Goal: Task Accomplishment & Management: Complete application form

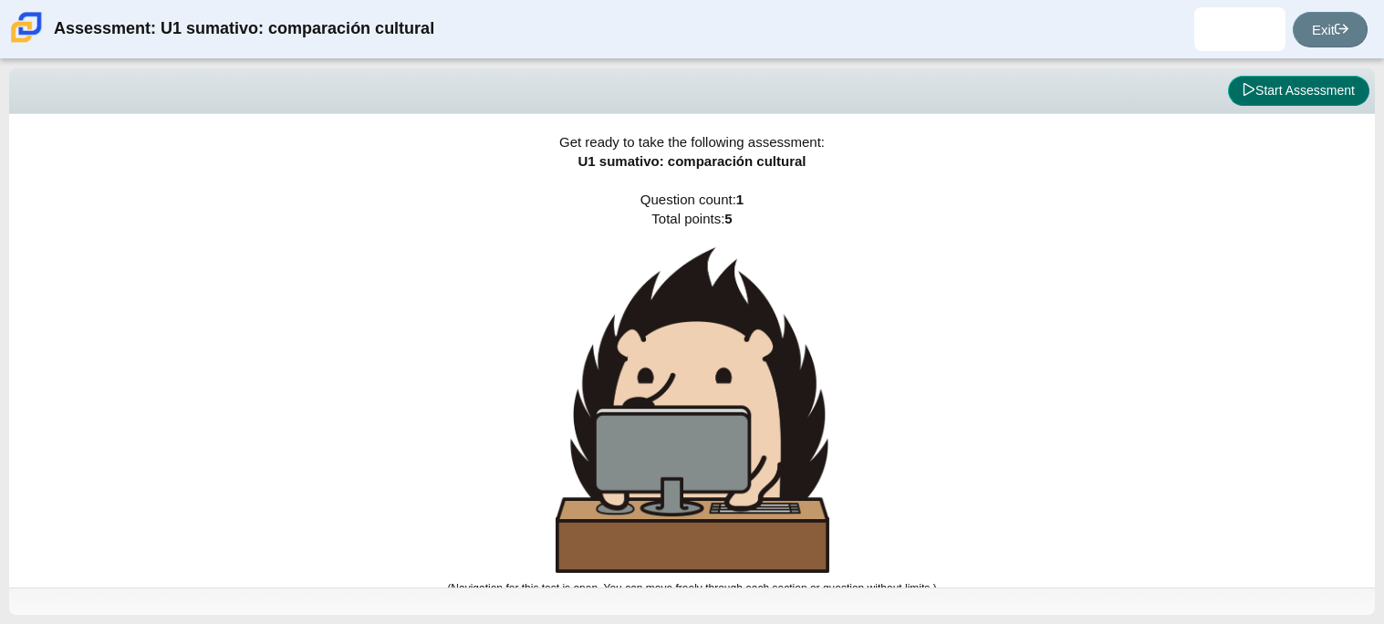
click at [1243, 87] on icon at bounding box center [1248, 89] width 13 height 13
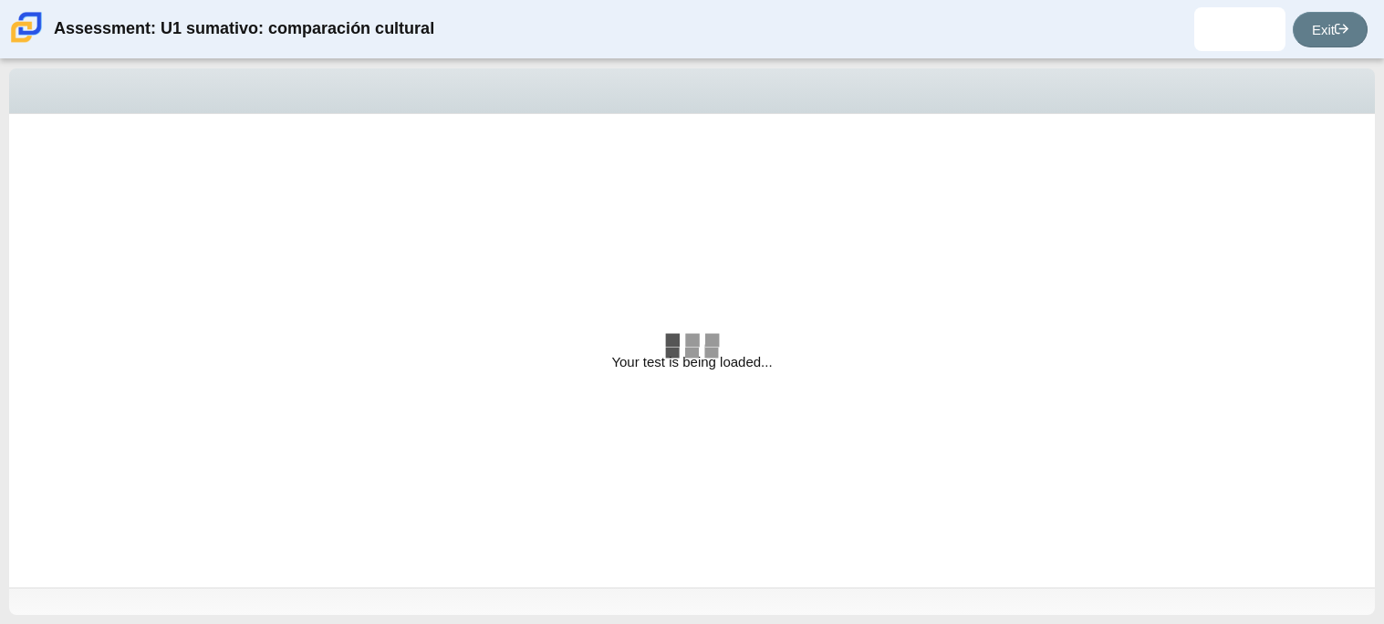
select select "3552ec0a-f7bd-4ed7-8124-bb9143c6cc53"
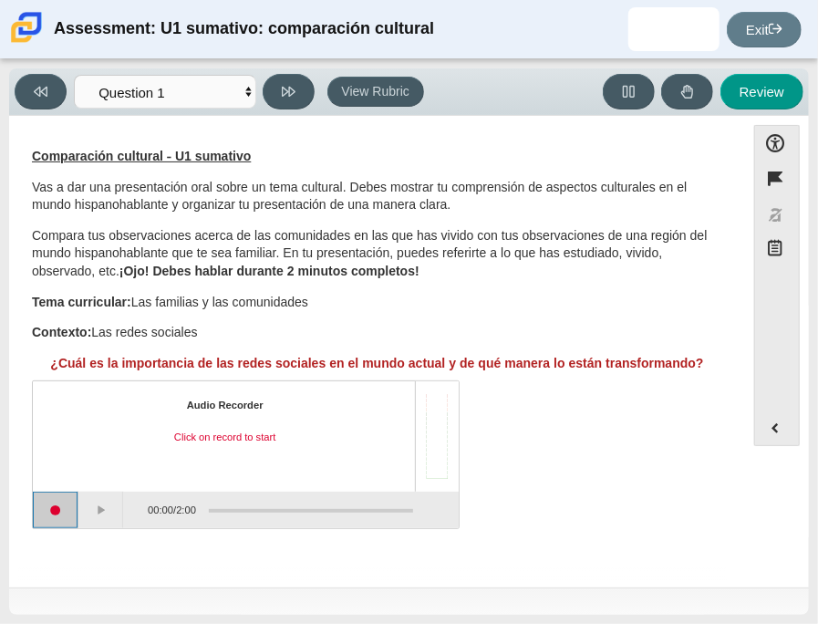
click at [60, 511] on button "Start recording" at bounding box center [56, 510] width 46 height 36
drag, startPoint x: 686, startPoint y: 225, endPoint x: 589, endPoint y: 244, distance: 98.6
click at [589, 244] on div "Comparación cultural - U1 sumativo Vas a dar una presentación oral sobre un tem…" at bounding box center [377, 260] width 691 height 224
click at [58, 515] on button "Stop recording" at bounding box center [56, 510] width 46 height 36
click at [62, 508] on button "Start recording" at bounding box center [56, 510] width 46 height 36
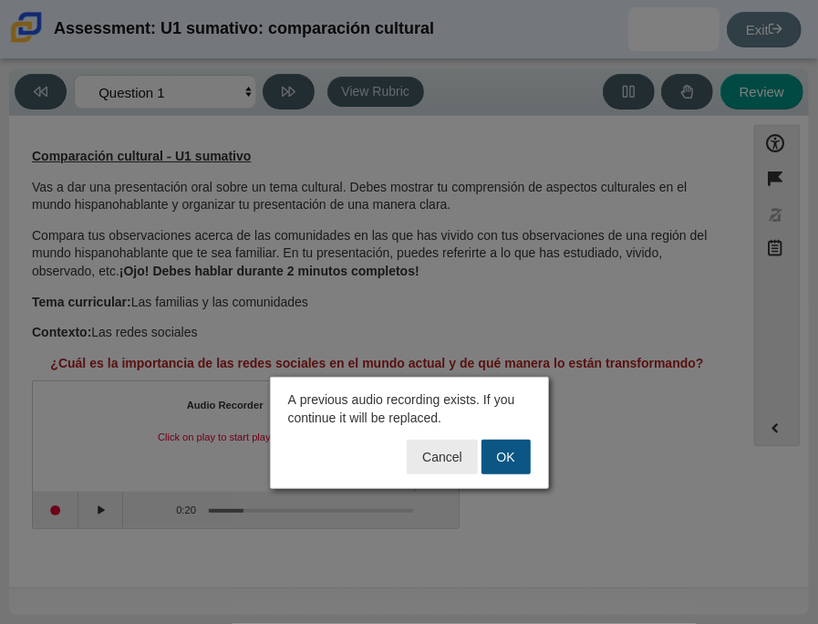
click at [492, 449] on button "OK" at bounding box center [506, 457] width 49 height 35
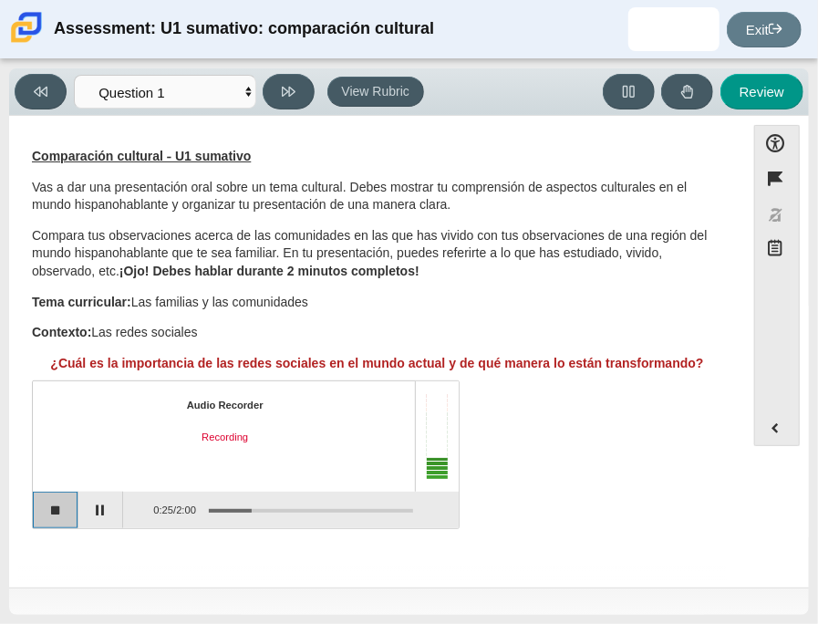
click at [58, 500] on button "Stop recording" at bounding box center [56, 510] width 46 height 36
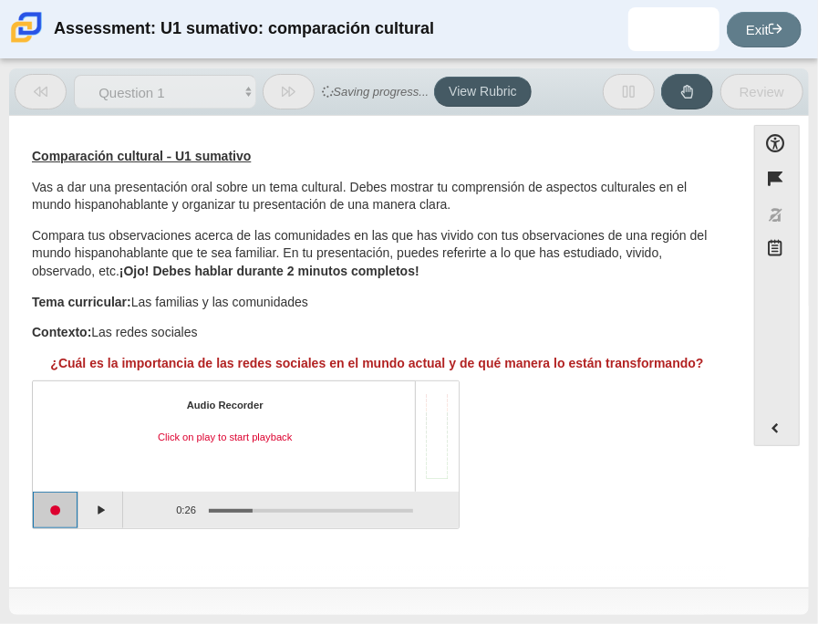
click at [60, 502] on button "Start recording" at bounding box center [56, 510] width 46 height 36
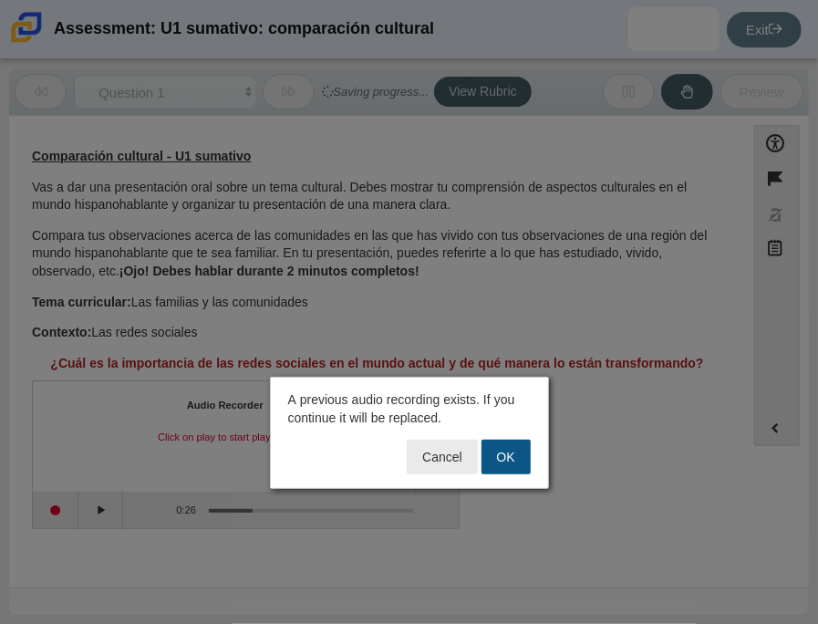
click at [507, 445] on button "OK" at bounding box center [506, 457] width 49 height 35
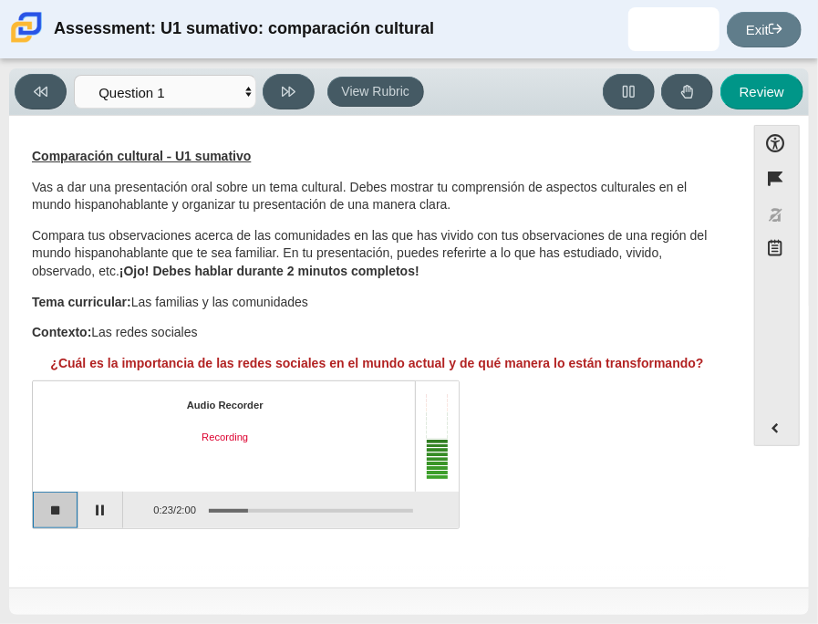
click at [65, 506] on button "Stop recording" at bounding box center [56, 510] width 46 height 36
click at [61, 501] on button "Start recording" at bounding box center [56, 510] width 46 height 36
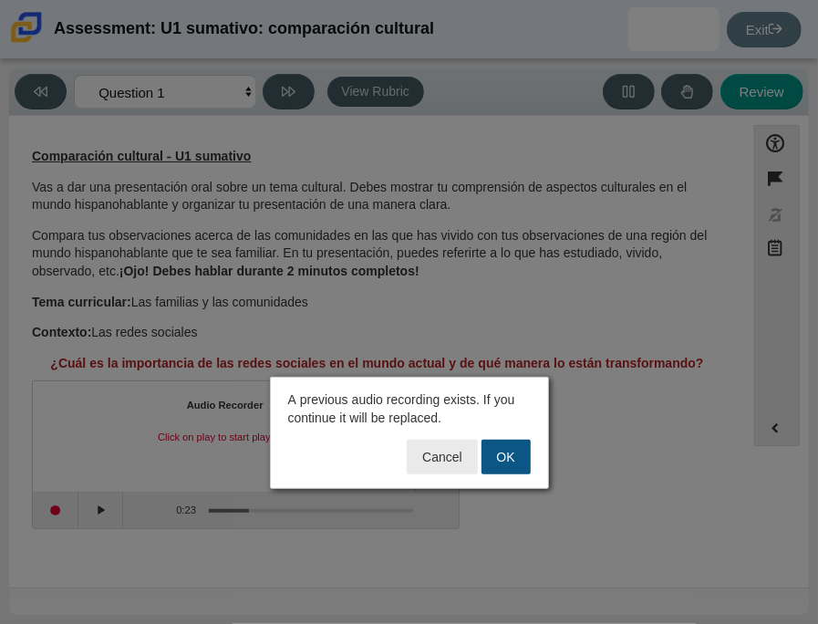
click at [504, 451] on button "OK" at bounding box center [506, 457] width 49 height 35
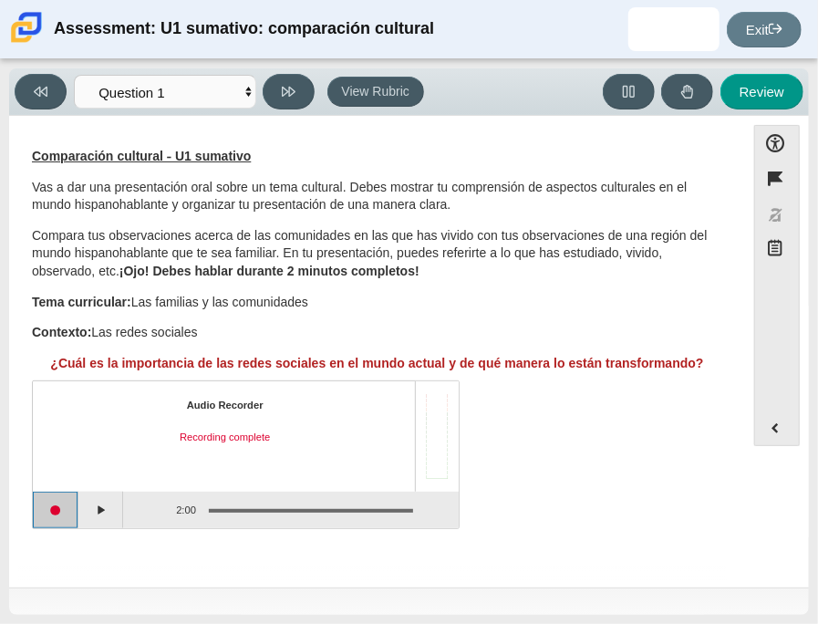
click at [68, 519] on button "Start recording" at bounding box center [56, 510] width 46 height 36
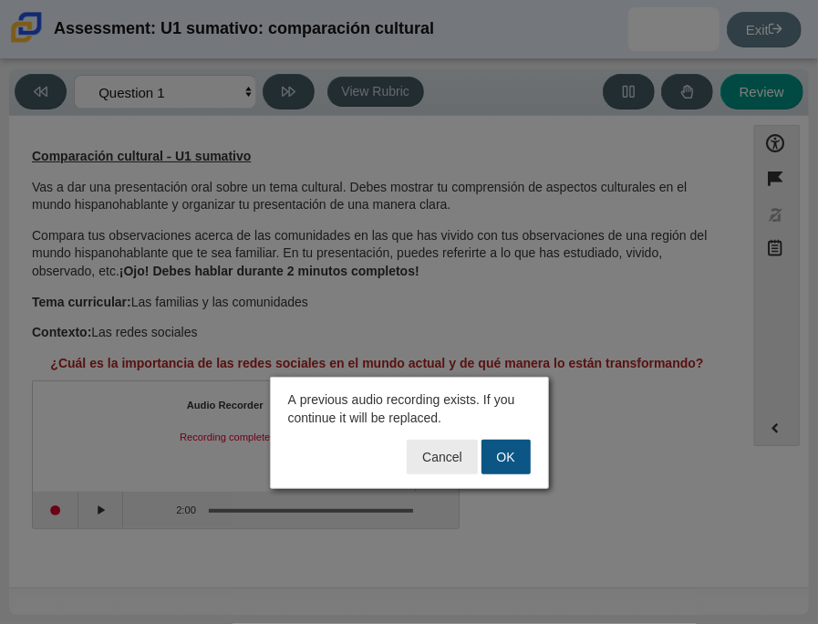
click at [500, 444] on button "OK" at bounding box center [506, 457] width 49 height 35
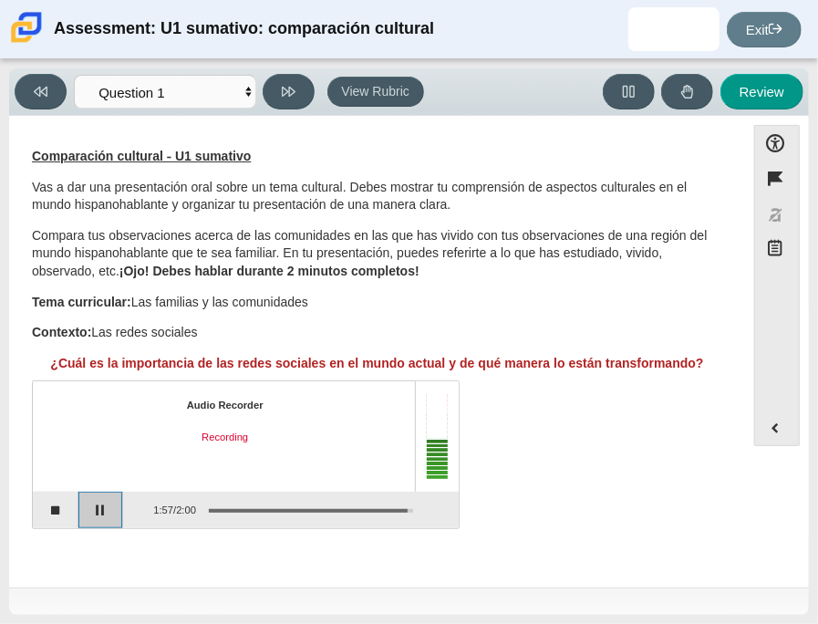
click at [95, 514] on button "Pause" at bounding box center [101, 510] width 46 height 36
click at [90, 518] on button "Continue recording" at bounding box center [101, 510] width 46 height 36
click at [71, 508] on button "Stop recording" at bounding box center [56, 510] width 46 height 36
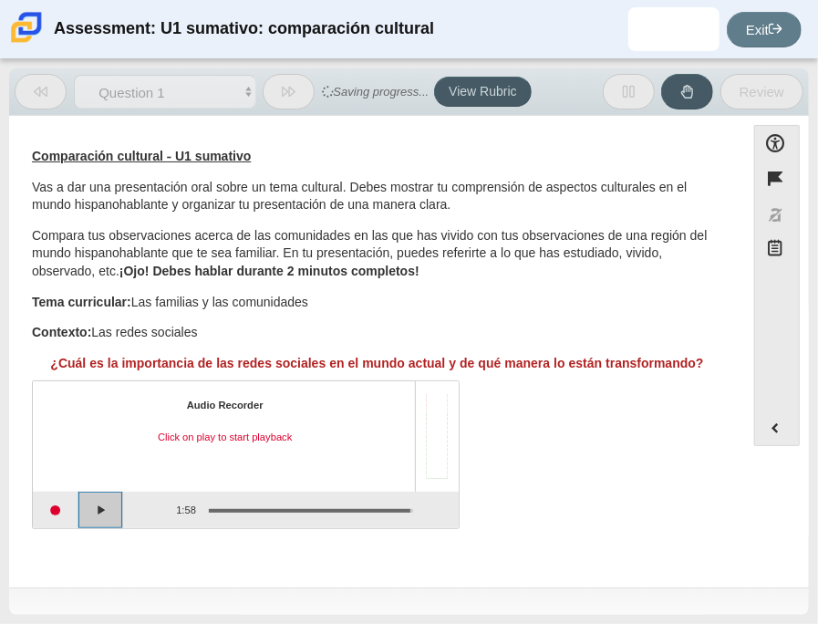
click at [94, 508] on button "Play" at bounding box center [101, 510] width 46 height 36
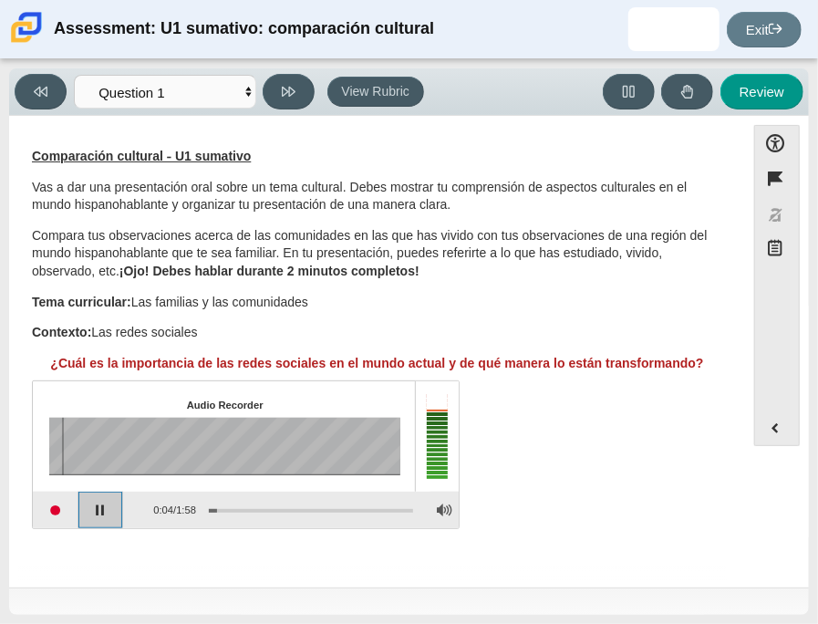
click at [88, 513] on button "Pause playback" at bounding box center [101, 510] width 46 height 36
click at [52, 512] on button "Start recording" at bounding box center [56, 510] width 46 height 36
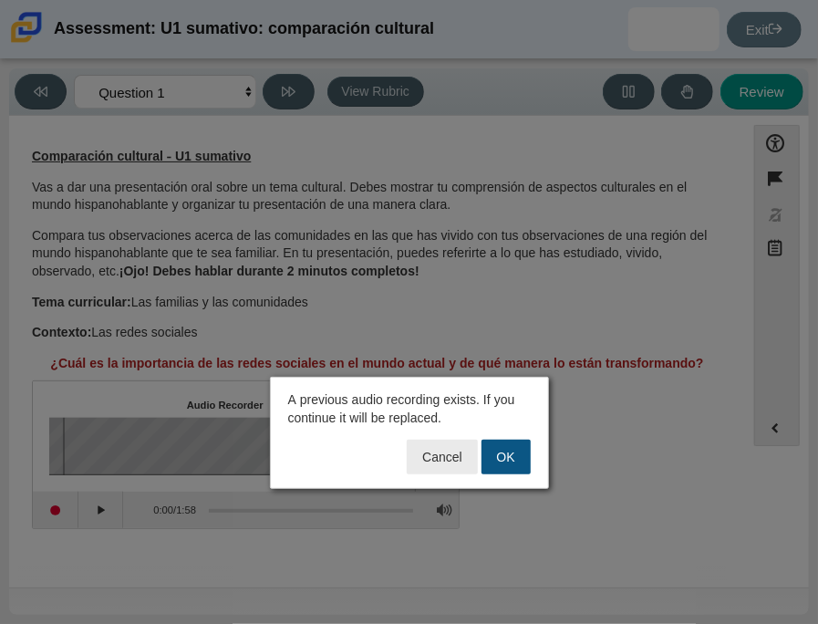
click at [514, 452] on button "OK" at bounding box center [506, 457] width 49 height 35
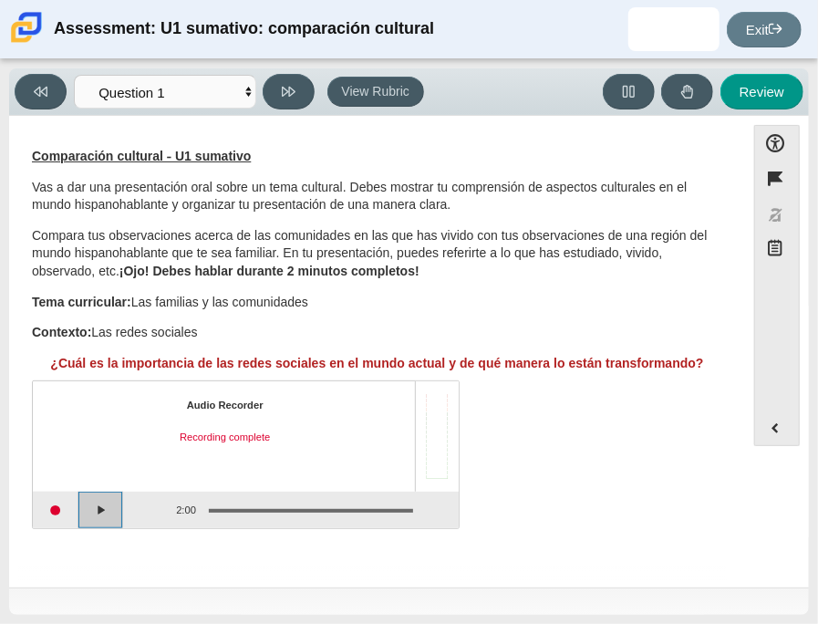
click at [101, 511] on button "Play" at bounding box center [101, 510] width 46 height 36
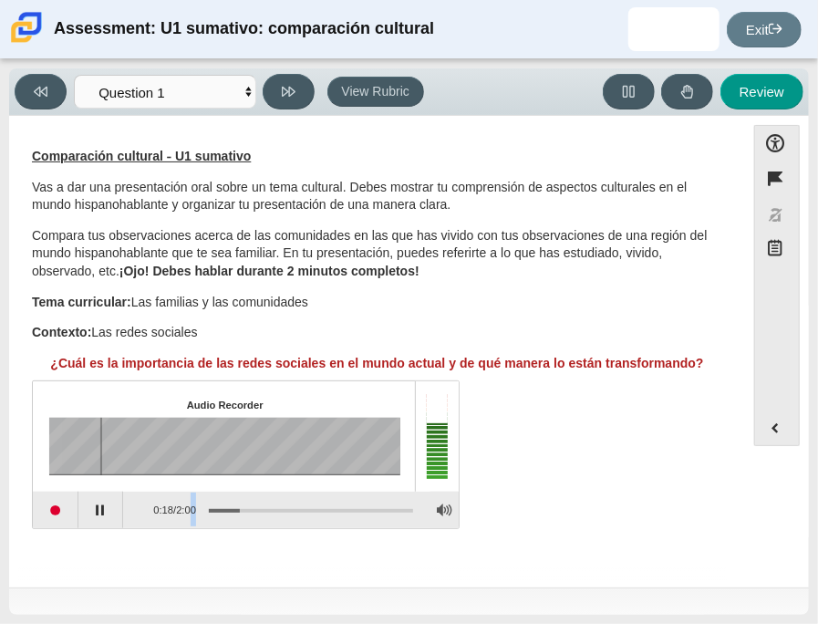
drag, startPoint x: 236, startPoint y: 505, endPoint x: 190, endPoint y: 509, distance: 46.7
click at [190, 509] on div "0:18 / 2:00" at bounding box center [268, 510] width 290 height 36
click at [99, 512] on button "Pause playback" at bounding box center [101, 510] width 46 height 36
click at [99, 511] on button "Continue playback" at bounding box center [101, 510] width 46 height 36
click at [49, 515] on button "Start recording" at bounding box center [56, 510] width 46 height 36
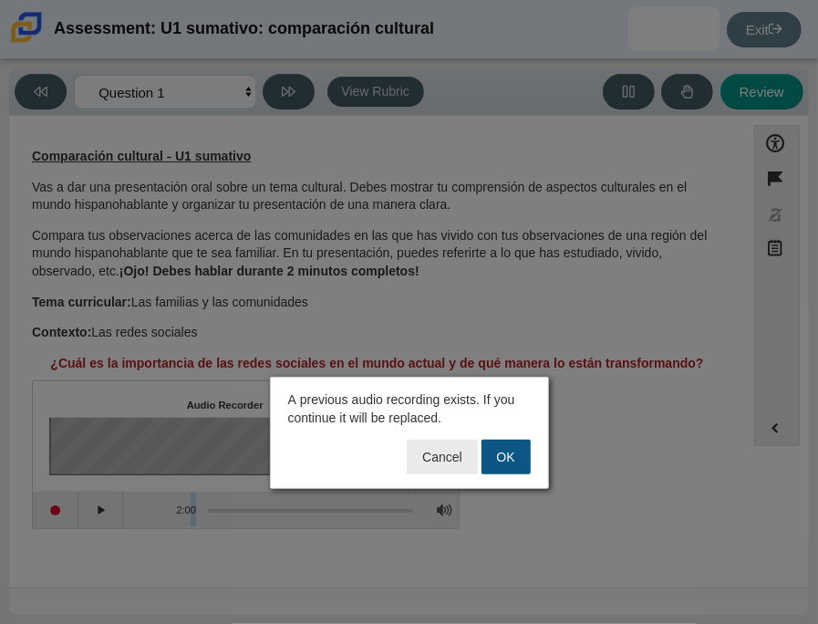
click at [514, 460] on button "OK" at bounding box center [506, 457] width 49 height 35
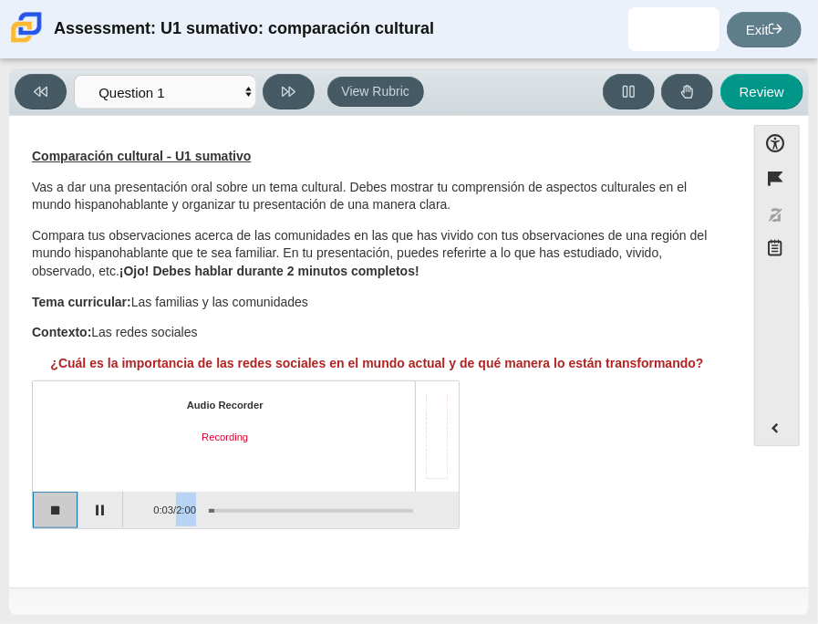
click at [59, 504] on button "Stop recording" at bounding box center [56, 510] width 46 height 36
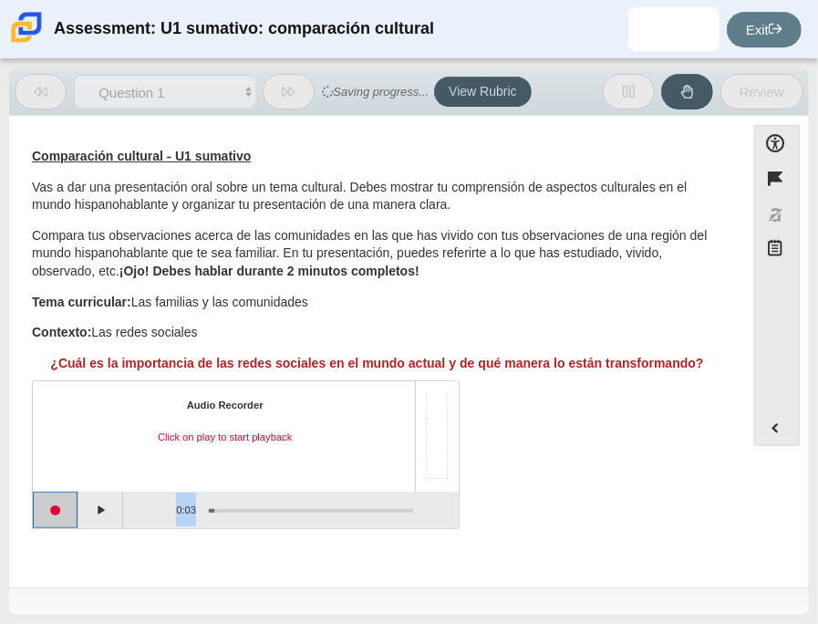
click at [56, 504] on button "Start recording" at bounding box center [56, 510] width 46 height 36
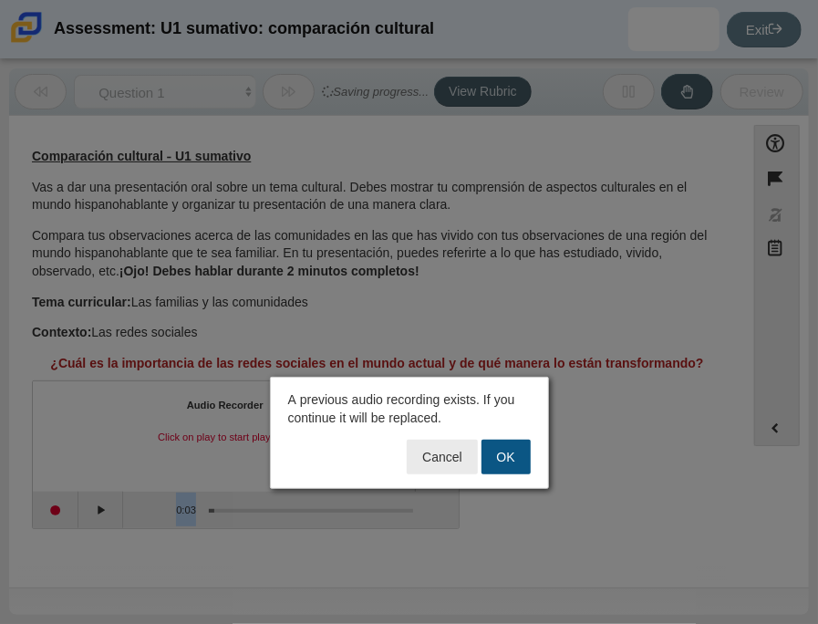
click at [516, 455] on button "OK" at bounding box center [506, 457] width 49 height 35
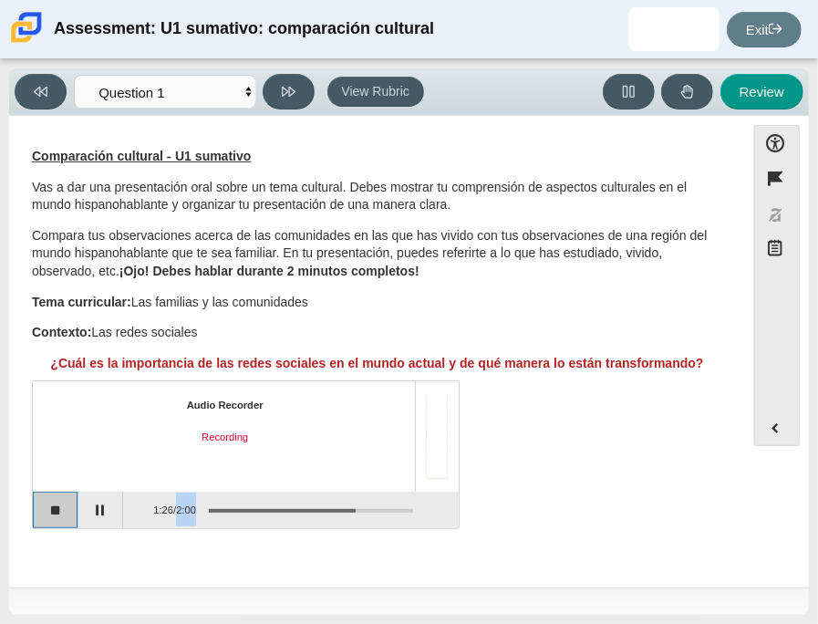
click at [59, 514] on button "Stop recording" at bounding box center [56, 510] width 46 height 36
click at [57, 515] on button "Start recording" at bounding box center [56, 510] width 46 height 36
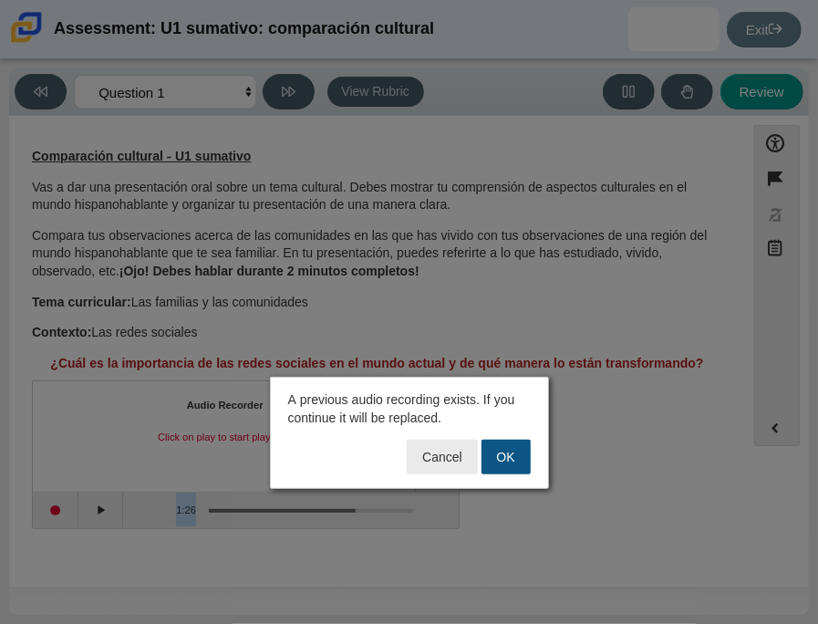
click at [512, 463] on button "OK" at bounding box center [506, 457] width 49 height 35
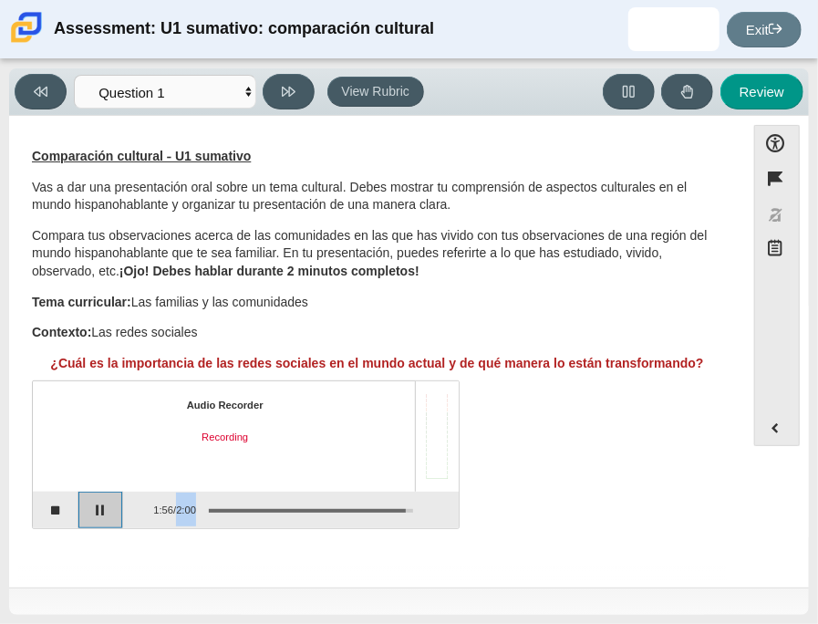
click at [107, 506] on button "Pause" at bounding box center [101, 510] width 46 height 36
click at [94, 511] on button "Continue recording" at bounding box center [101, 510] width 46 height 36
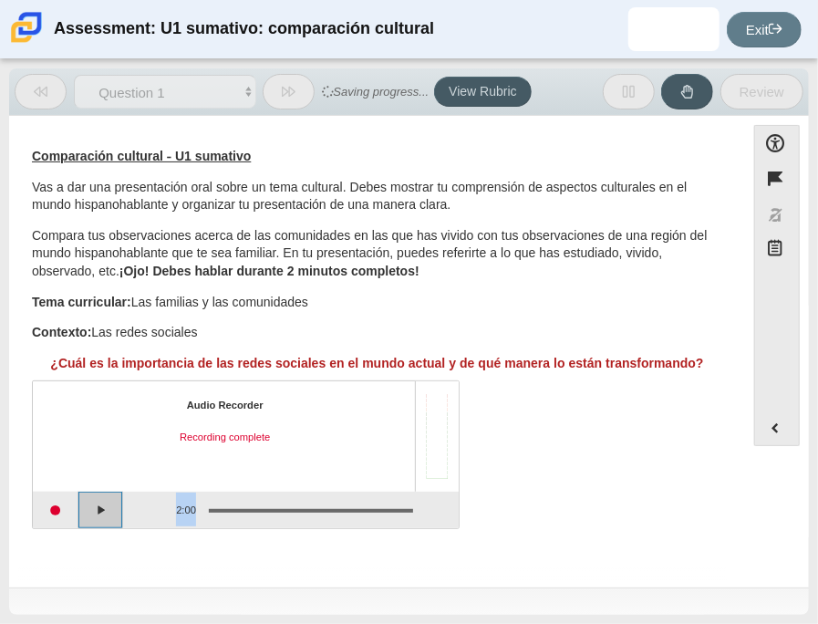
click at [99, 506] on button "Play" at bounding box center [101, 510] width 46 height 36
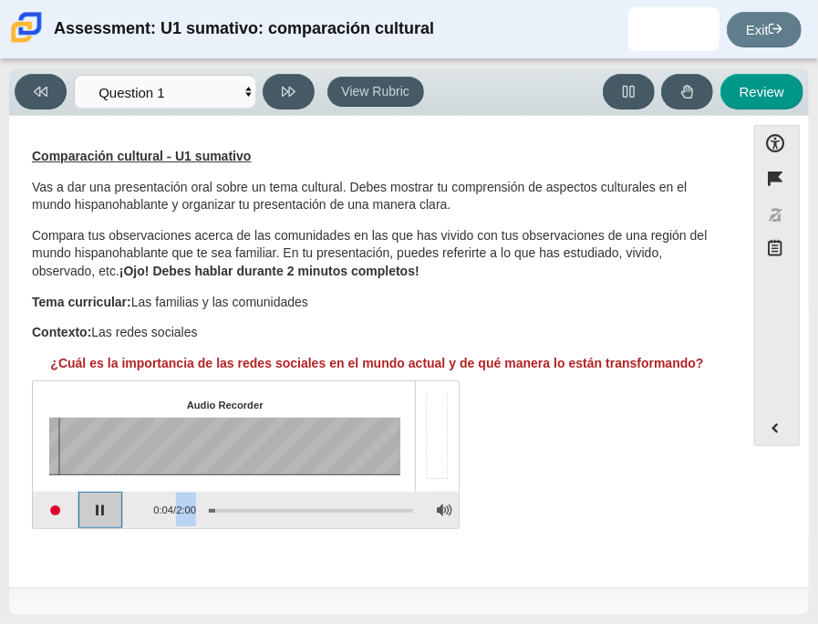
click at [107, 507] on button "Pause playback" at bounding box center [101, 510] width 46 height 36
click at [107, 507] on button "Continue playback" at bounding box center [101, 510] width 46 height 36
click at [446, 512] on button "Adjust Volume" at bounding box center [445, 510] width 28 height 36
click at [102, 502] on button "Pause playback" at bounding box center [101, 510] width 46 height 36
click at [102, 502] on button "Continue playback" at bounding box center [101, 510] width 46 height 36
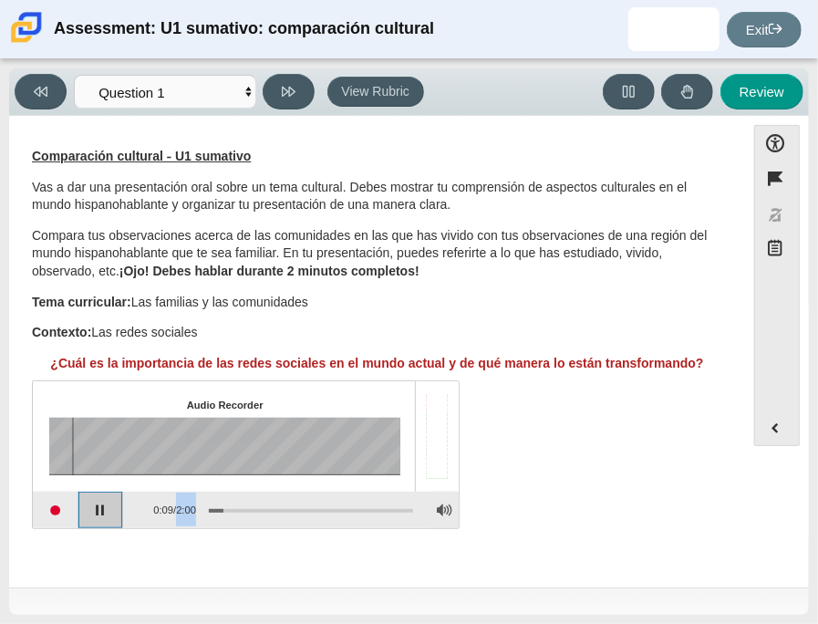
click at [102, 502] on button "Pause playback" at bounding box center [101, 510] width 46 height 36
click at [102, 502] on button "Continue playback" at bounding box center [101, 510] width 46 height 36
click at [102, 502] on button "Pause playback" at bounding box center [101, 510] width 46 height 36
click at [102, 502] on button "Continue playback" at bounding box center [101, 510] width 46 height 36
click at [39, 507] on button "Start recording" at bounding box center [56, 510] width 46 height 36
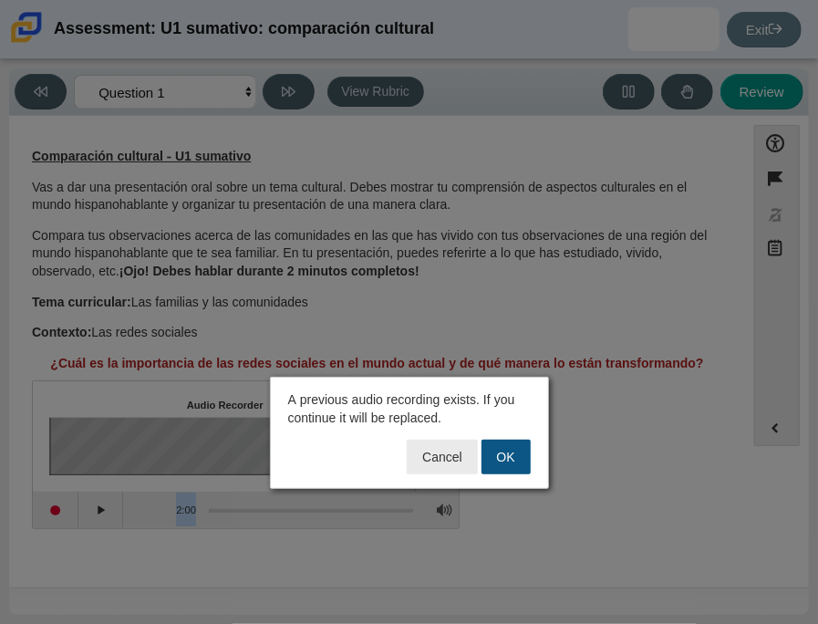
click at [503, 449] on button "OK" at bounding box center [506, 457] width 49 height 35
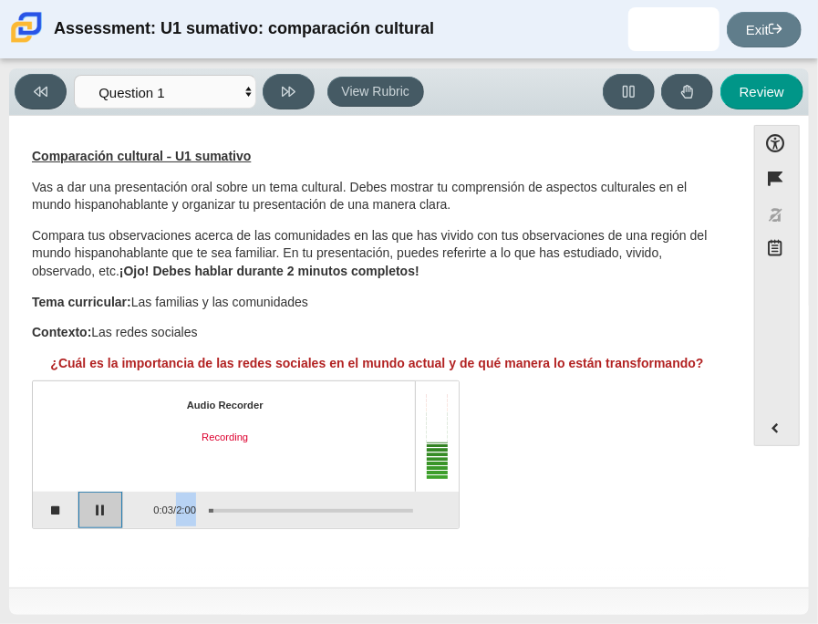
click at [98, 504] on button "Pause" at bounding box center [101, 510] width 46 height 36
click at [57, 506] on button "Stop recording" at bounding box center [56, 510] width 46 height 36
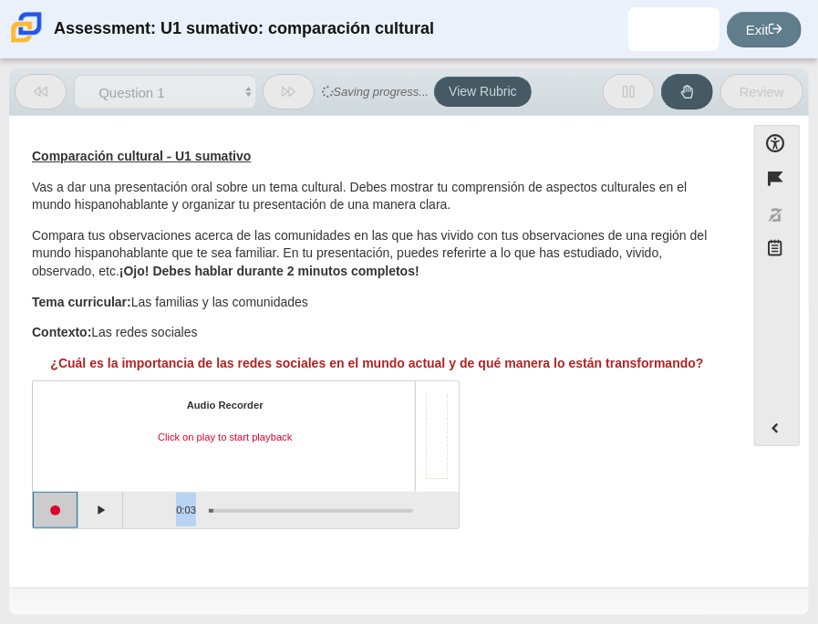
click at [67, 507] on button "Start recording" at bounding box center [56, 510] width 46 height 36
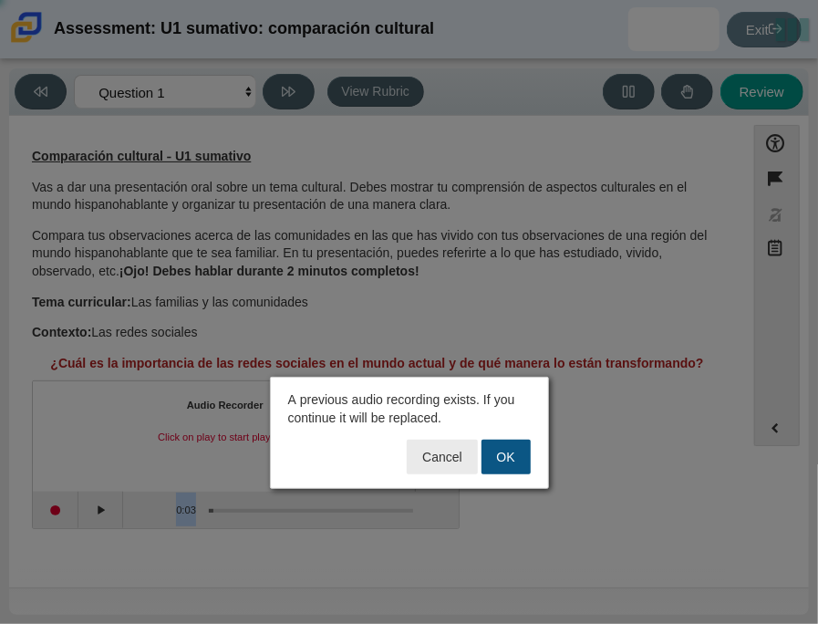
click at [515, 449] on button "OK" at bounding box center [506, 457] width 49 height 35
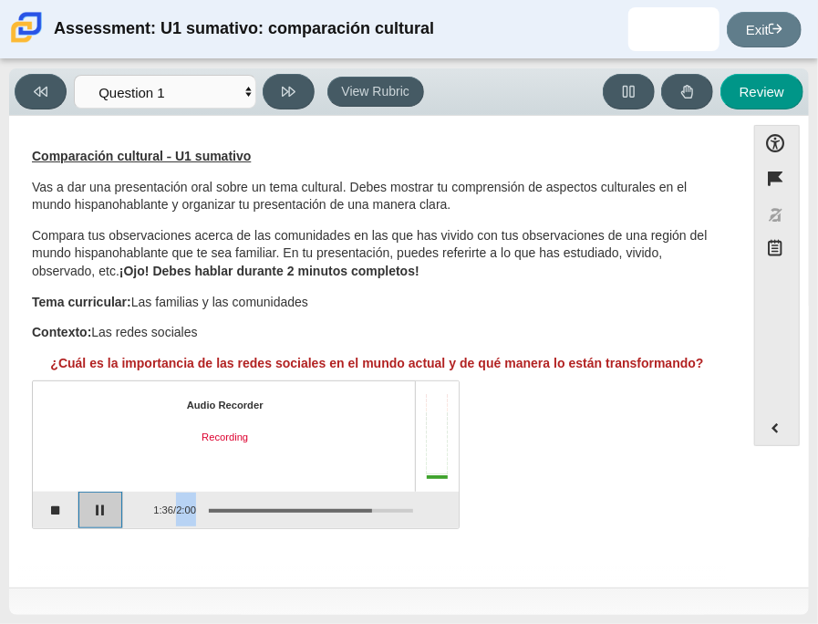
click at [101, 499] on button "Pause" at bounding box center [101, 510] width 46 height 36
click at [59, 510] on button "Stop recording" at bounding box center [56, 510] width 46 height 36
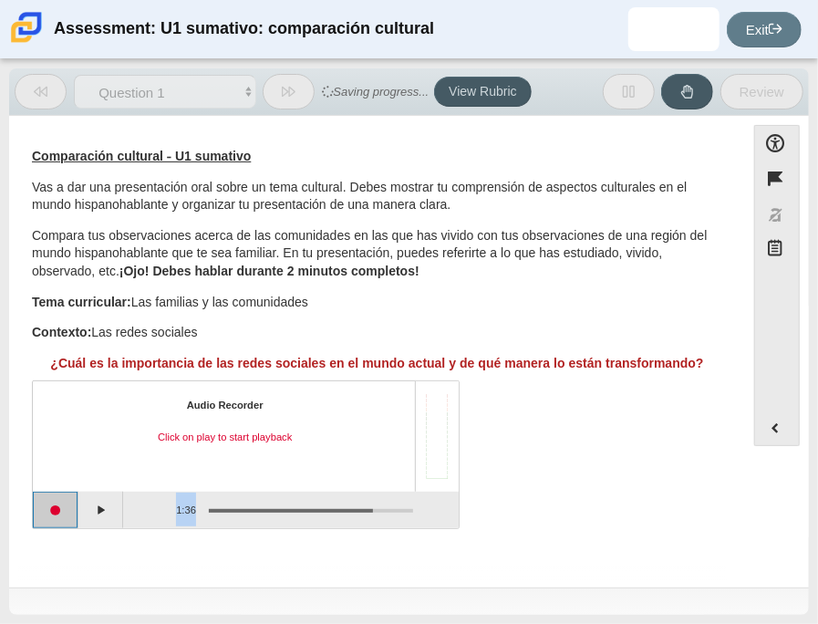
click at [60, 510] on button "Start recording" at bounding box center [56, 510] width 46 height 36
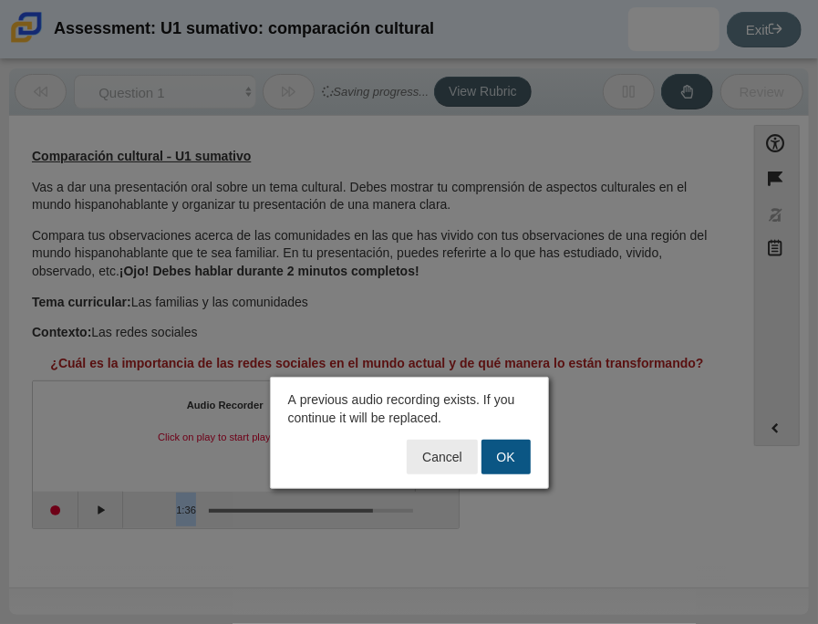
click at [501, 453] on button "OK" at bounding box center [506, 457] width 49 height 35
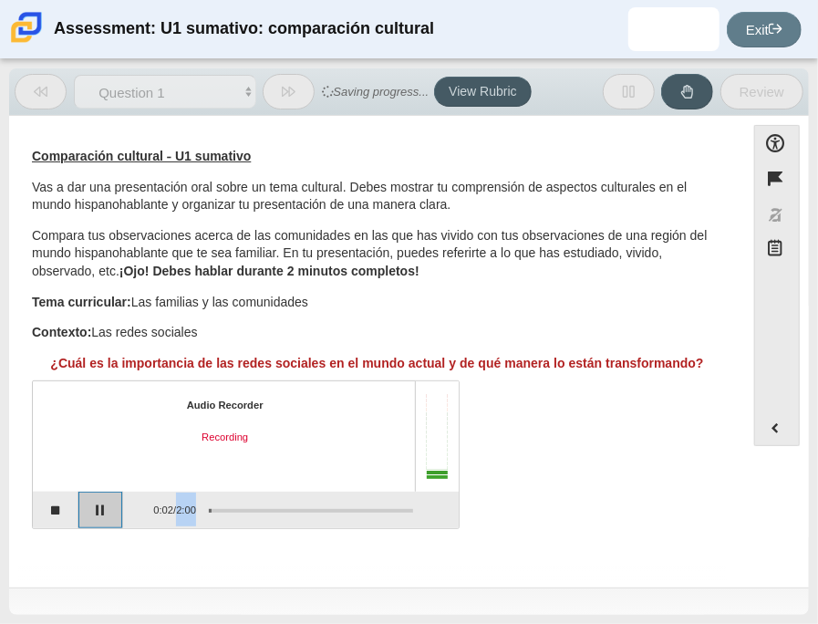
click at [83, 515] on button "Pause" at bounding box center [101, 510] width 46 height 36
click at [96, 508] on button "Continue recording" at bounding box center [101, 510] width 46 height 36
click at [57, 511] on button "Stop recording" at bounding box center [56, 510] width 46 height 36
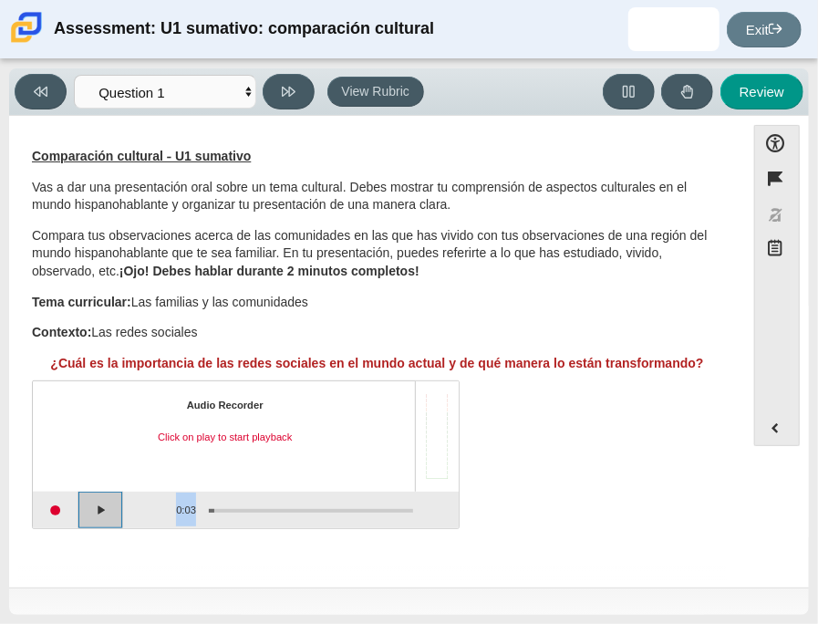
click at [79, 501] on button "Play" at bounding box center [101, 510] width 46 height 36
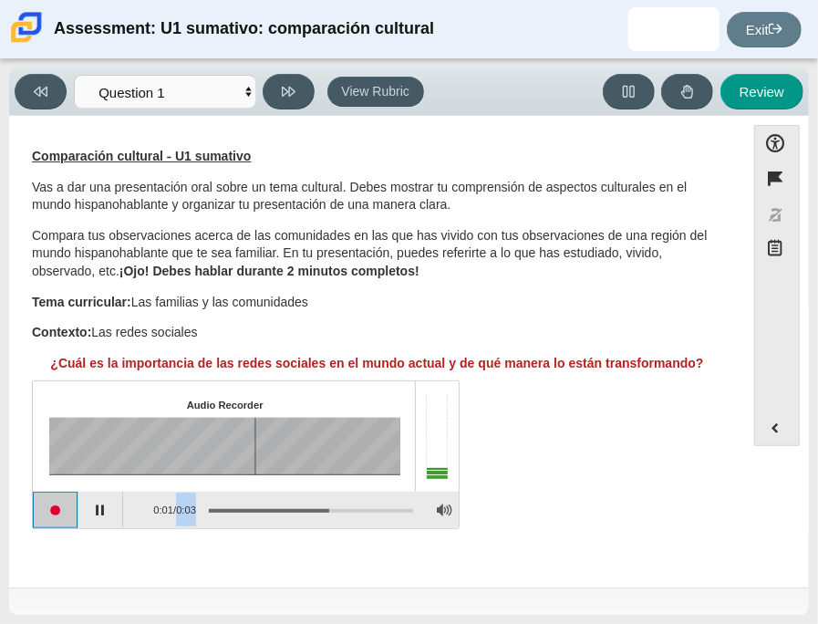
click at [48, 503] on button "Start recording" at bounding box center [56, 510] width 46 height 36
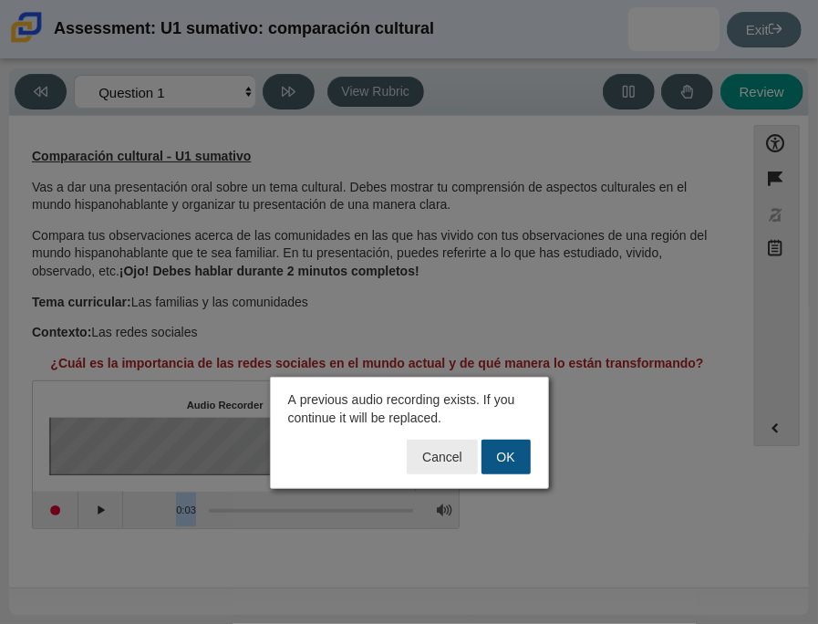
click at [521, 460] on button "OK" at bounding box center [506, 457] width 49 height 35
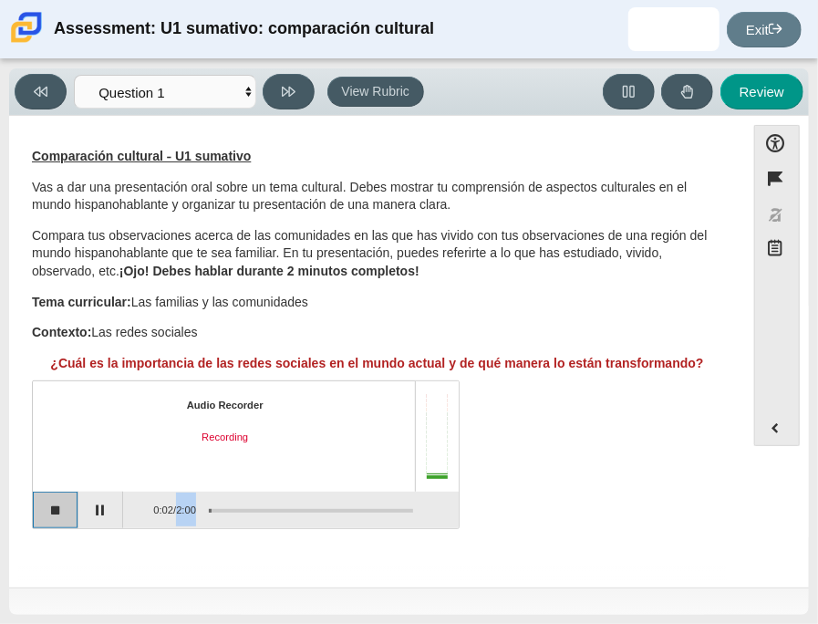
click at [52, 494] on button "Stop recording" at bounding box center [56, 510] width 46 height 36
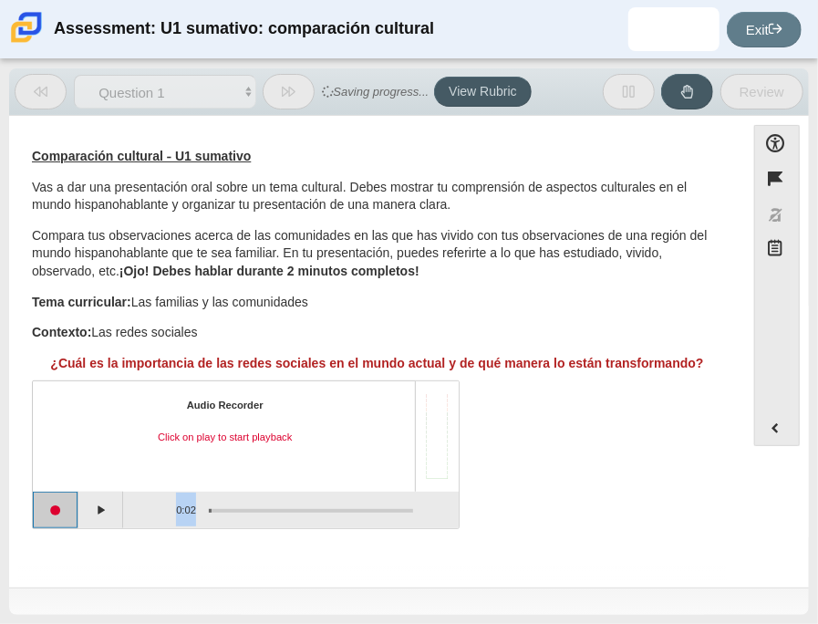
click at [57, 503] on button "Start recording" at bounding box center [56, 510] width 46 height 36
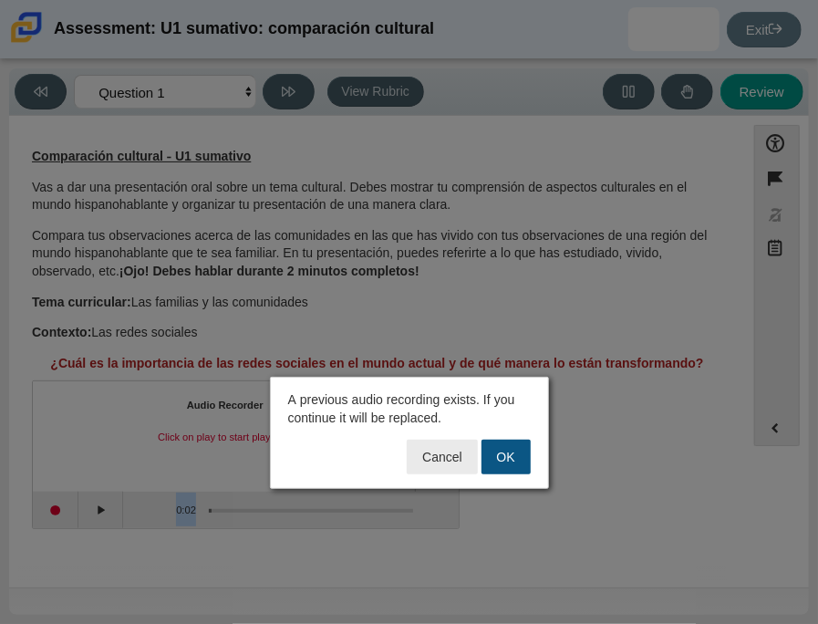
click at [501, 445] on button "OK" at bounding box center [506, 457] width 49 height 35
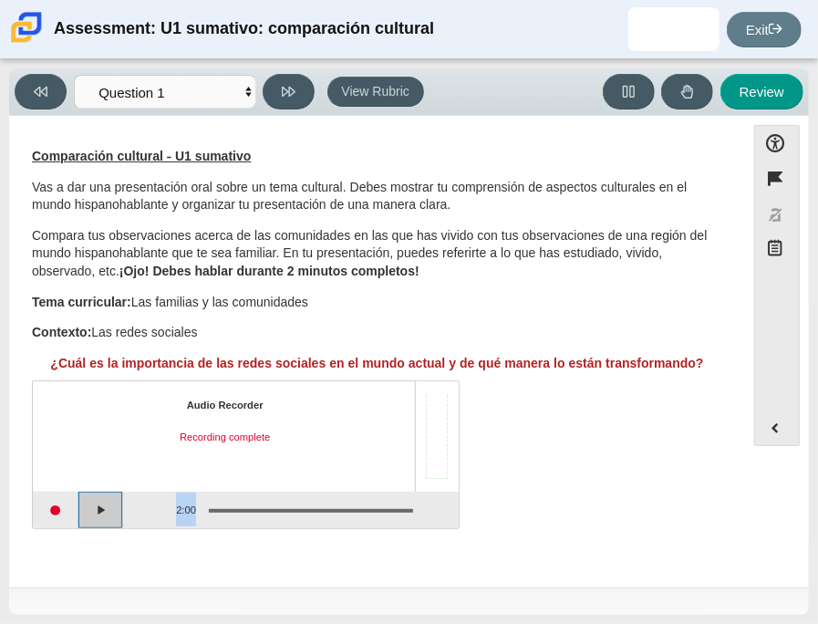
click at [97, 498] on button "Play" at bounding box center [101, 510] width 46 height 36
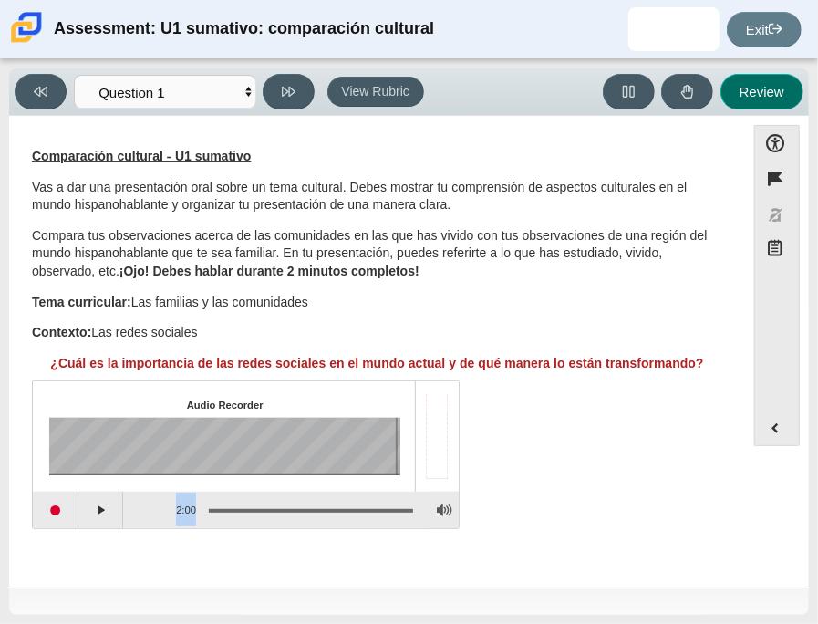
click at [752, 90] on button "Review" at bounding box center [762, 92] width 83 height 36
select select "review"
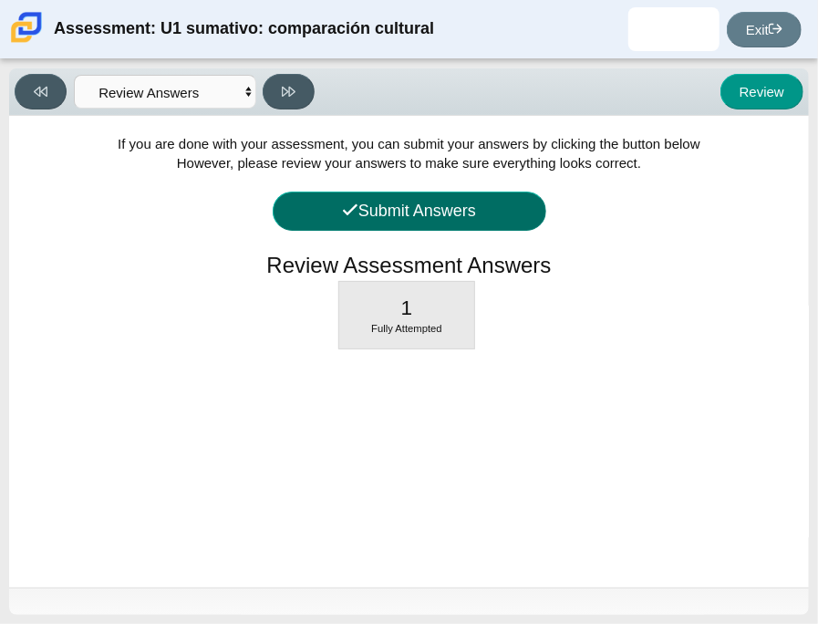
click at [475, 217] on button "Submit Answers" at bounding box center [410, 211] width 274 height 39
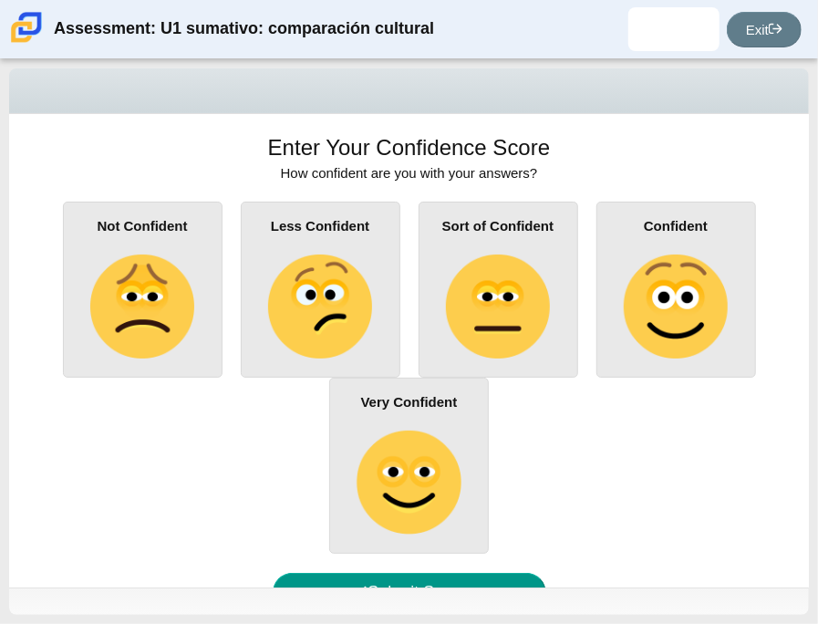
click at [191, 275] on img at bounding box center [142, 307] width 104 height 104
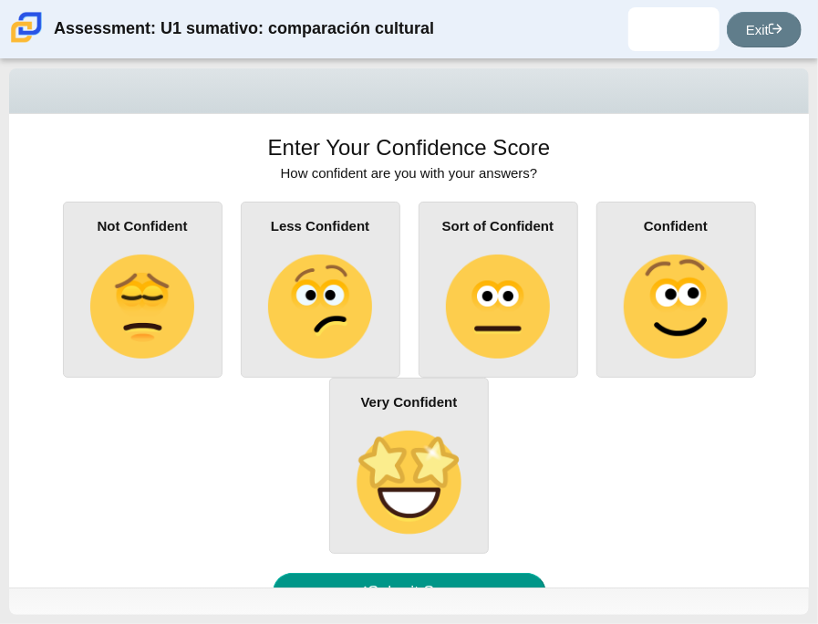
click at [0, 0] on input "Not Confident" at bounding box center [0, 0] width 0 height 0
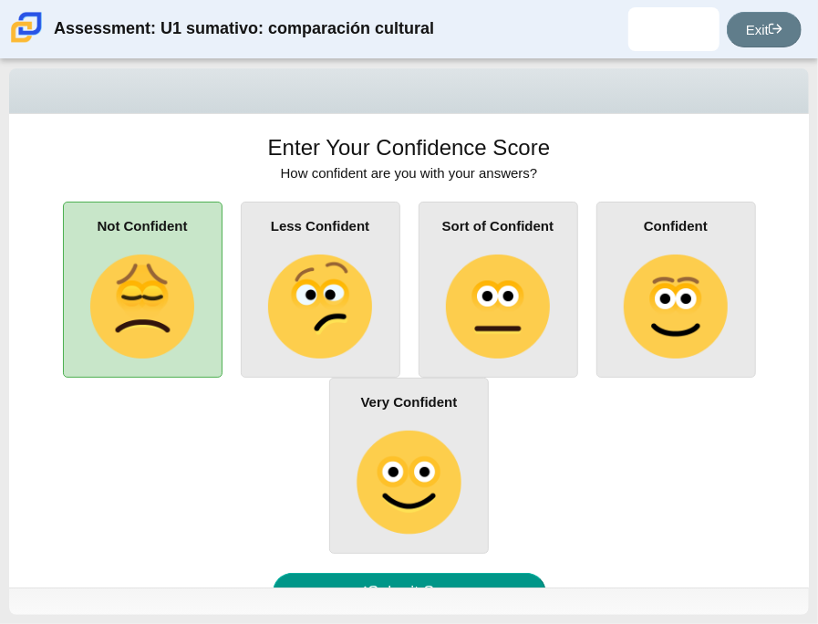
scroll to position [47, 0]
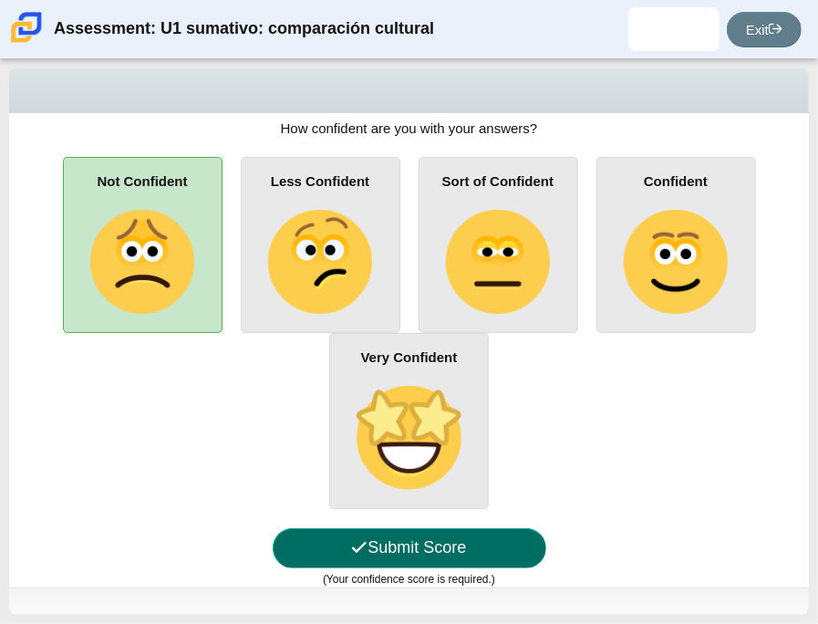
click at [503, 537] on button "Submit Score" at bounding box center [410, 547] width 274 height 39
